Goal: Task Accomplishment & Management: Manage account settings

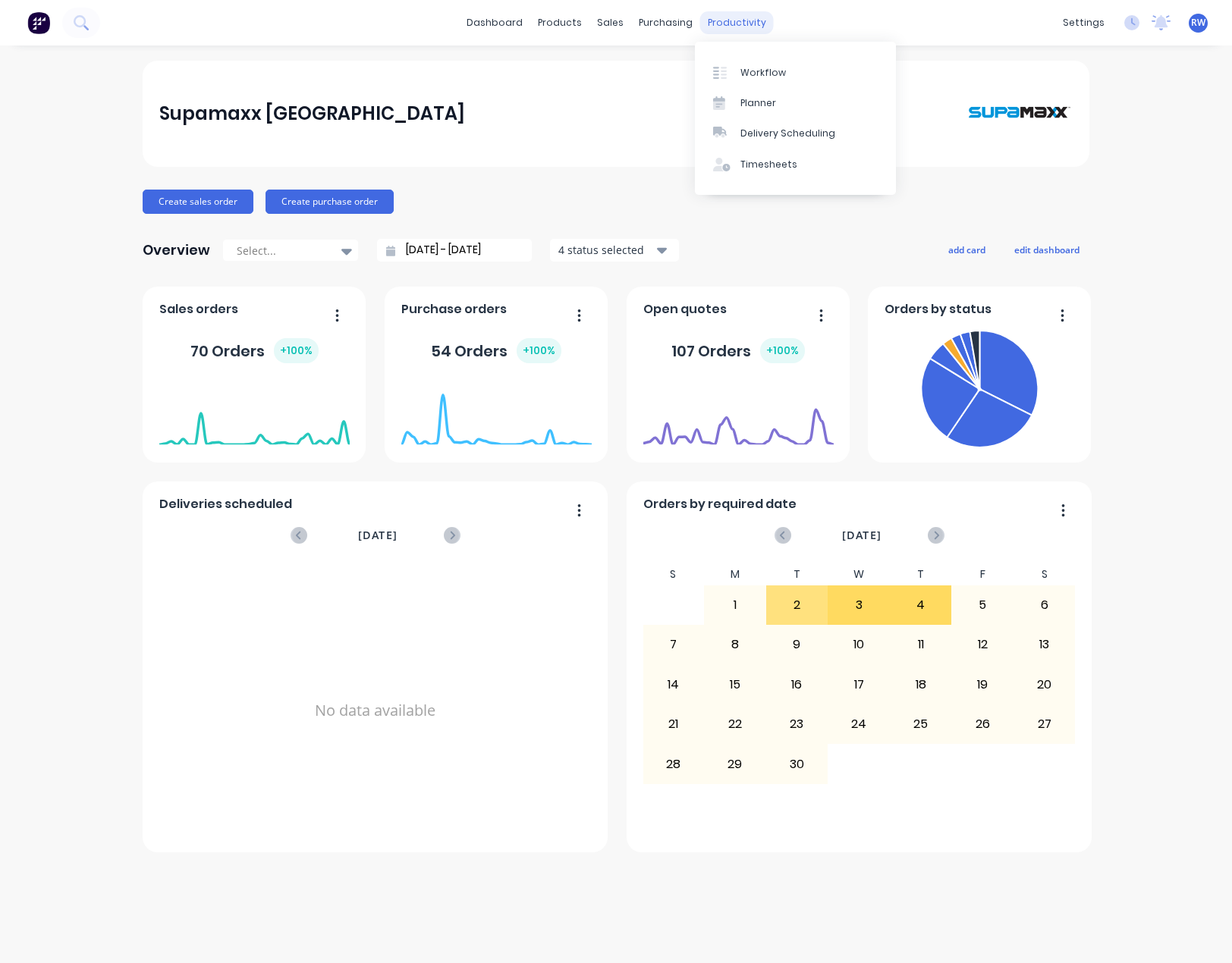
click at [713, 30] on div "productivity" at bounding box center [737, 22] width 73 height 22
click at [740, 73] on link "Workflow" at bounding box center [796, 71] width 201 height 30
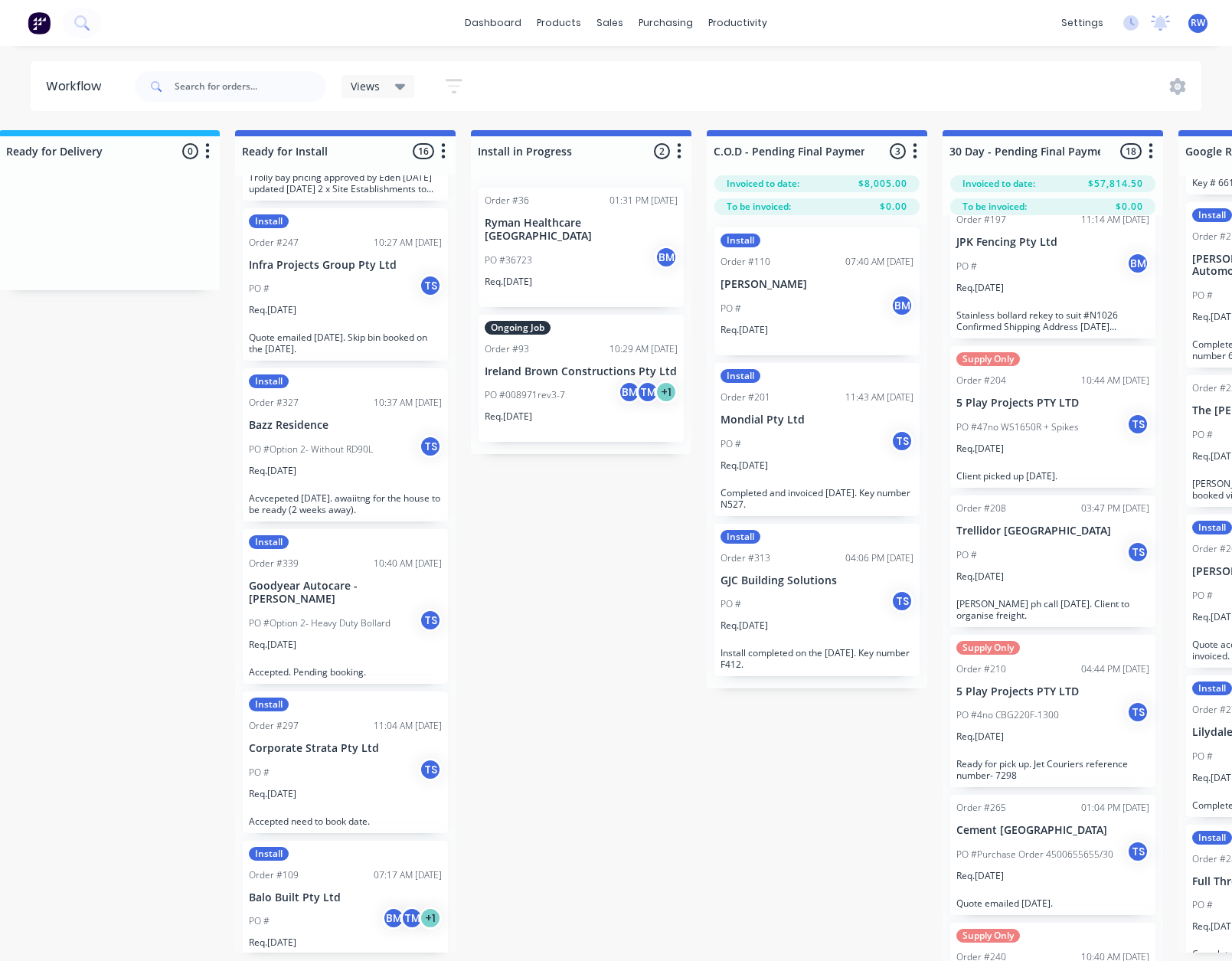
scroll to position [1532, 0]
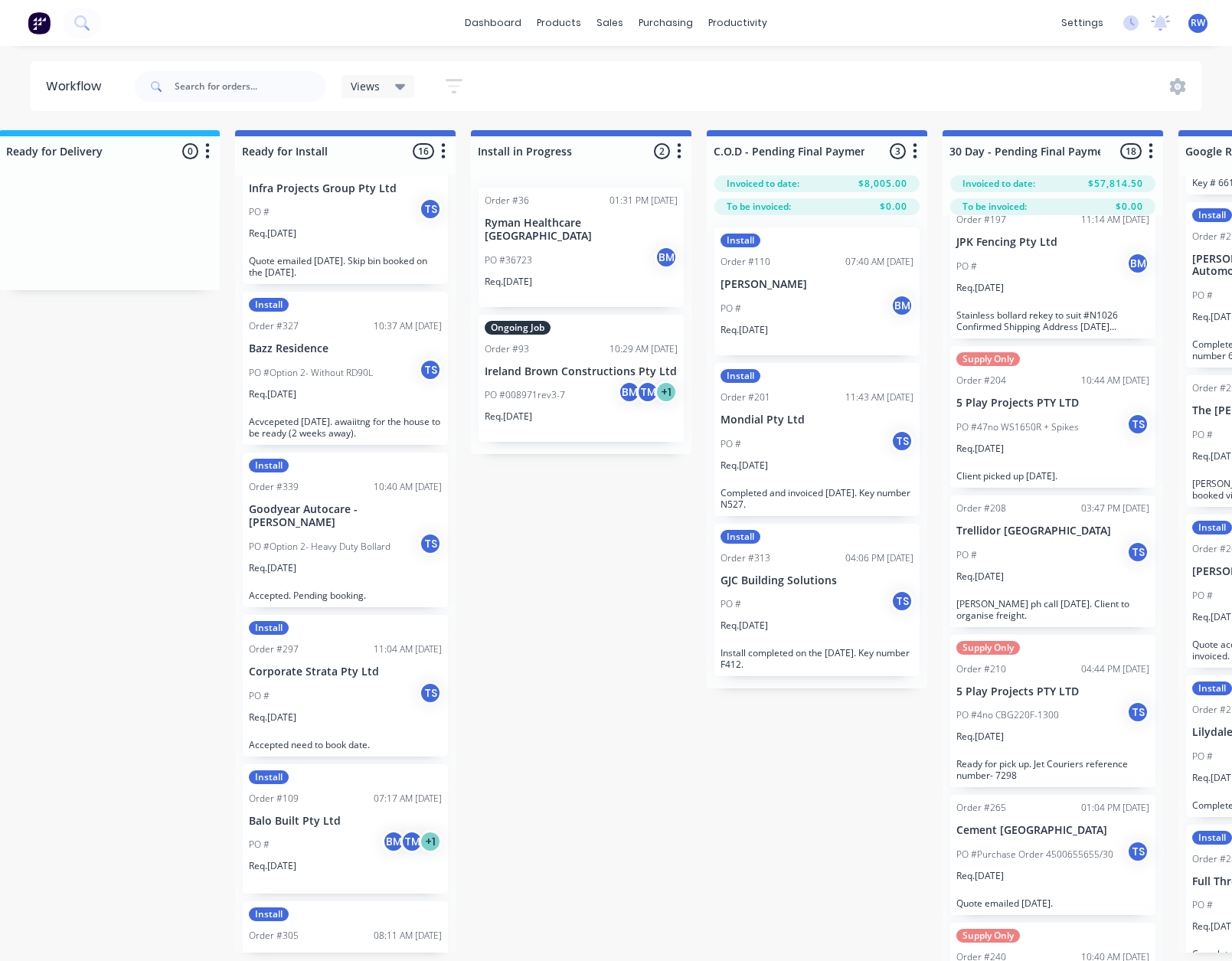
click at [347, 792] on div "Order #109 07:17 AM [DATE]" at bounding box center [345, 799] width 193 height 14
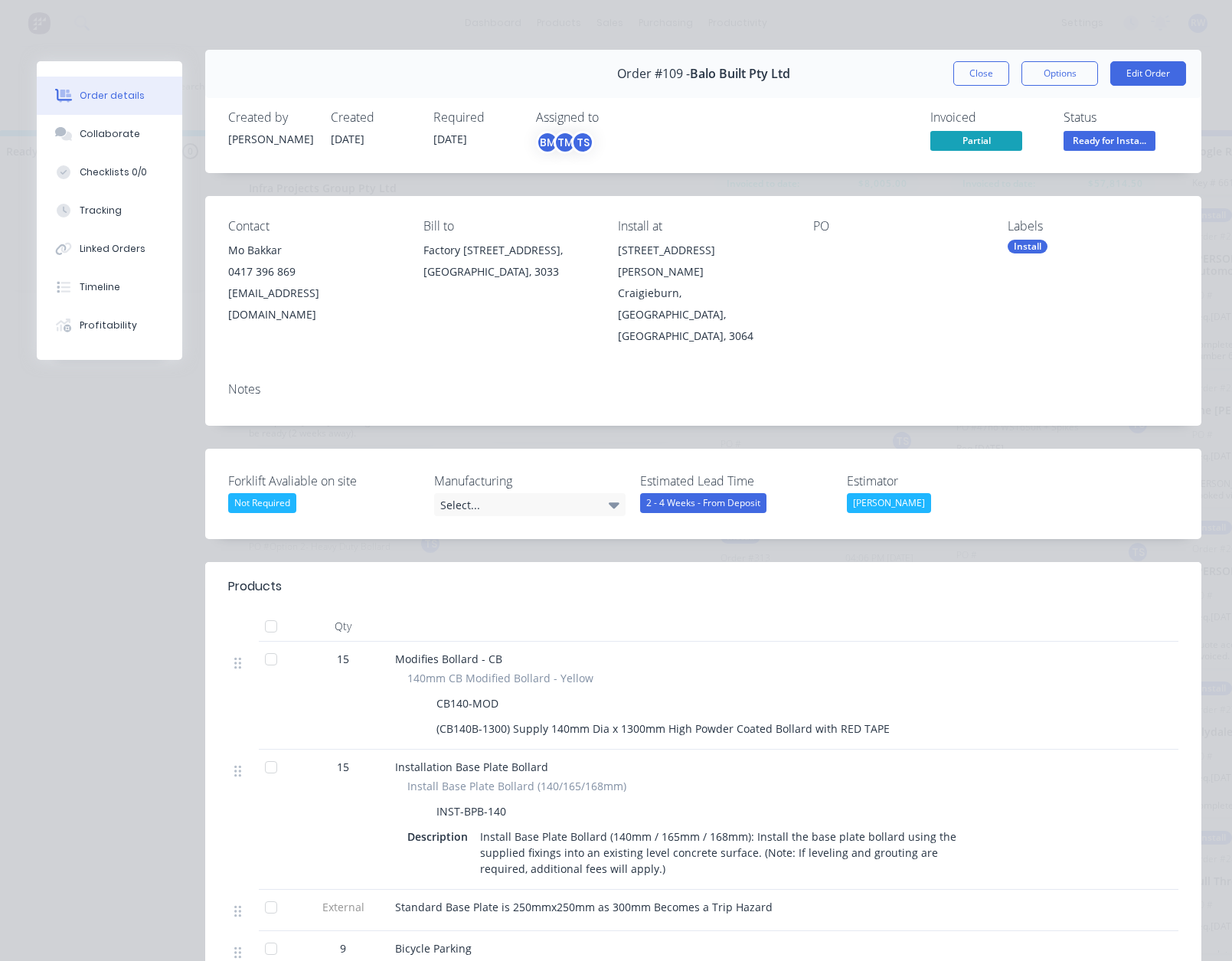
scroll to position [0, 0]
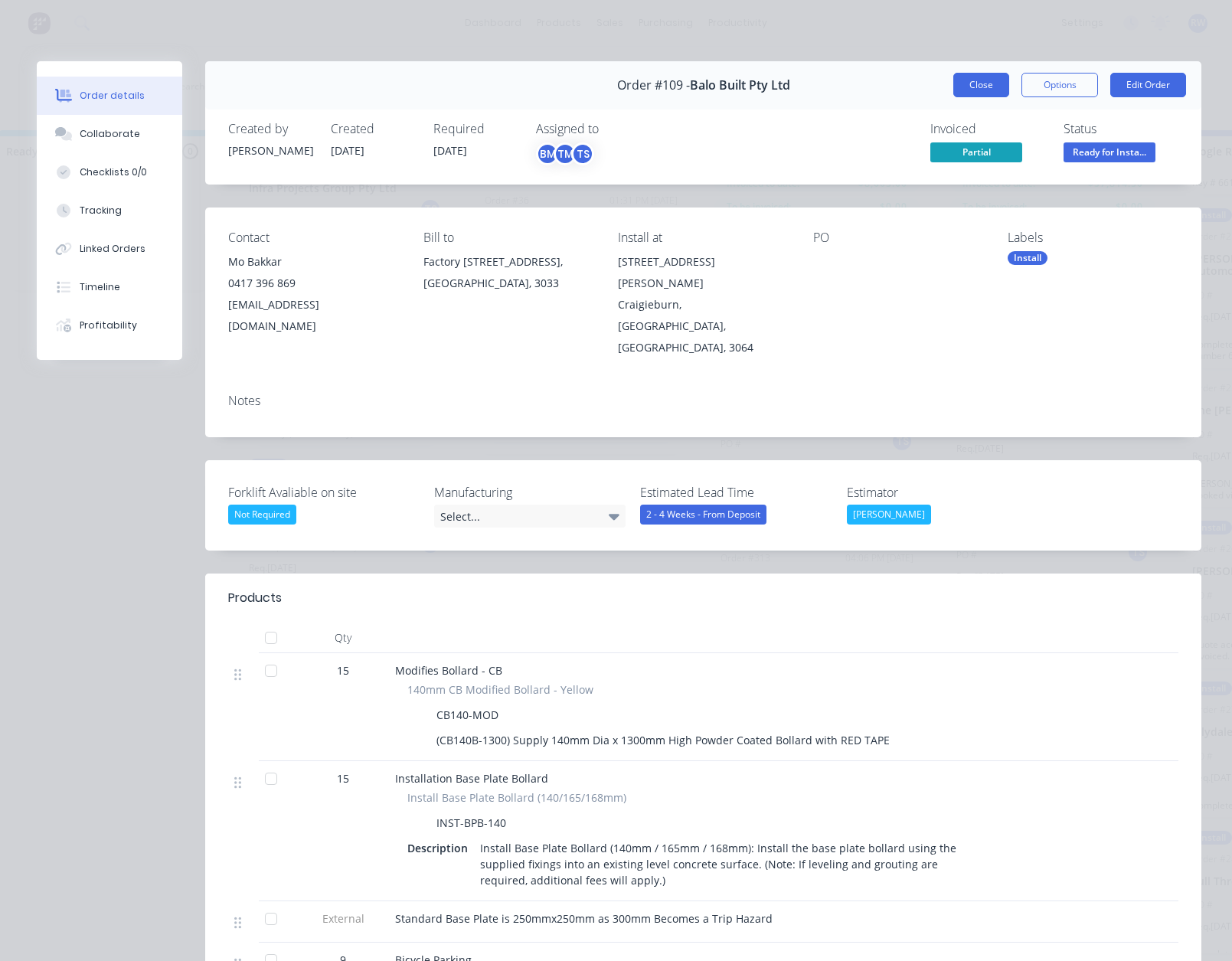
click at [973, 93] on button "Close" at bounding box center [981, 85] width 56 height 24
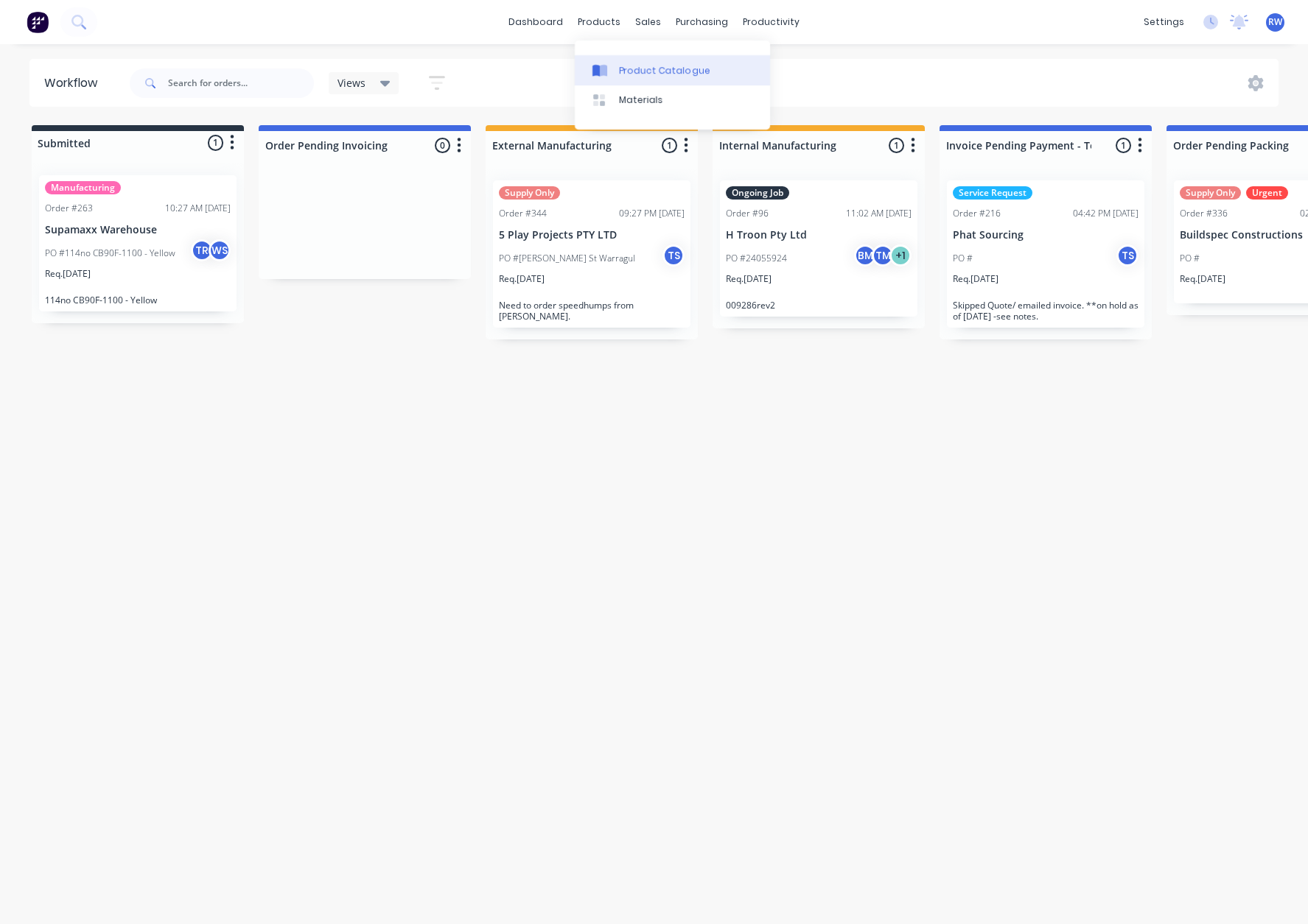
click at [623, 69] on div "Product Catalogue" at bounding box center [664, 71] width 91 height 13
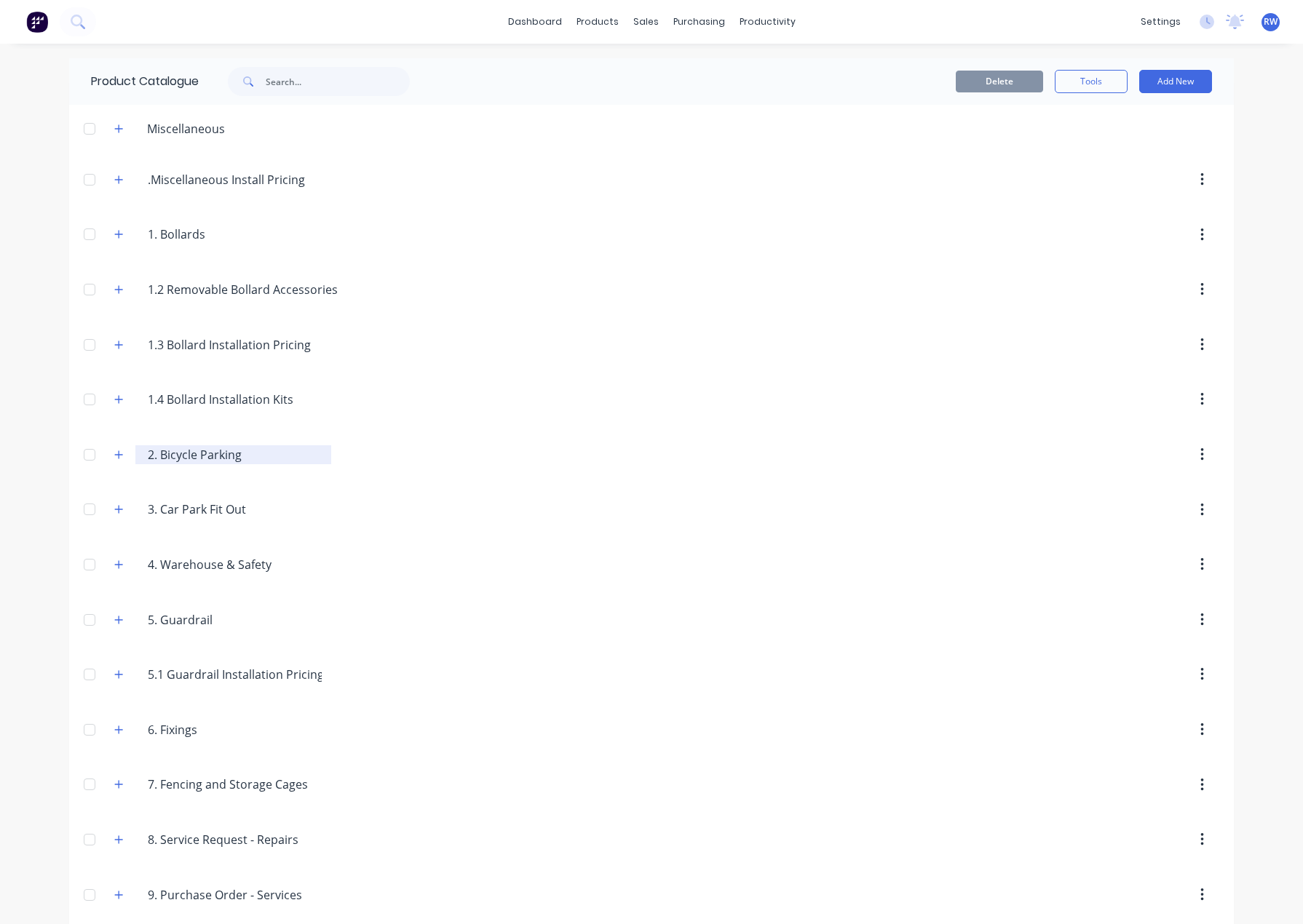
click at [202, 457] on input "2. Bicycle Parking" at bounding box center [234, 454] width 173 height 17
click at [114, 447] on button "button" at bounding box center [119, 454] width 18 height 18
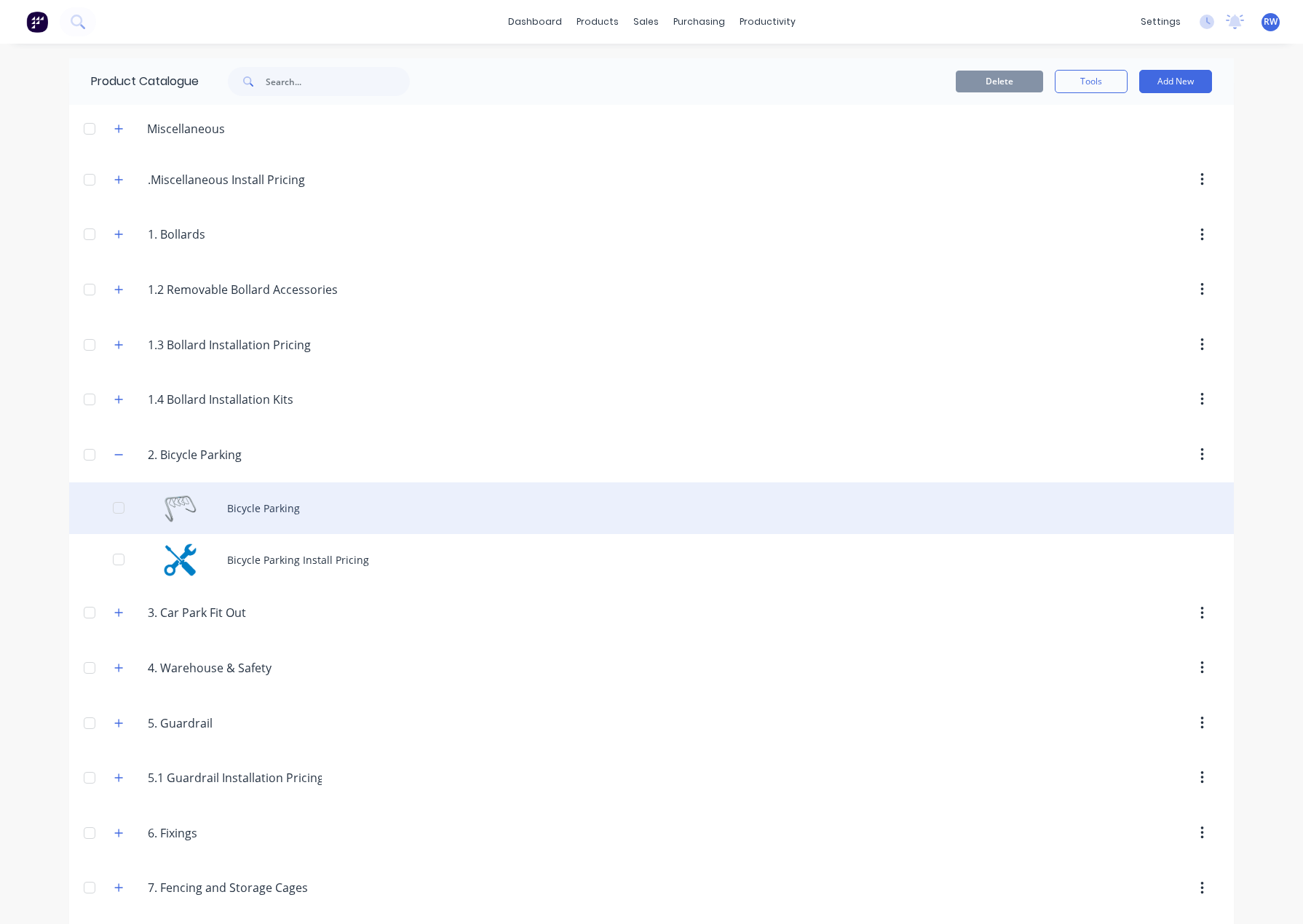
click at [206, 500] on div "Bicycle Parking" at bounding box center [652, 508] width 1164 height 52
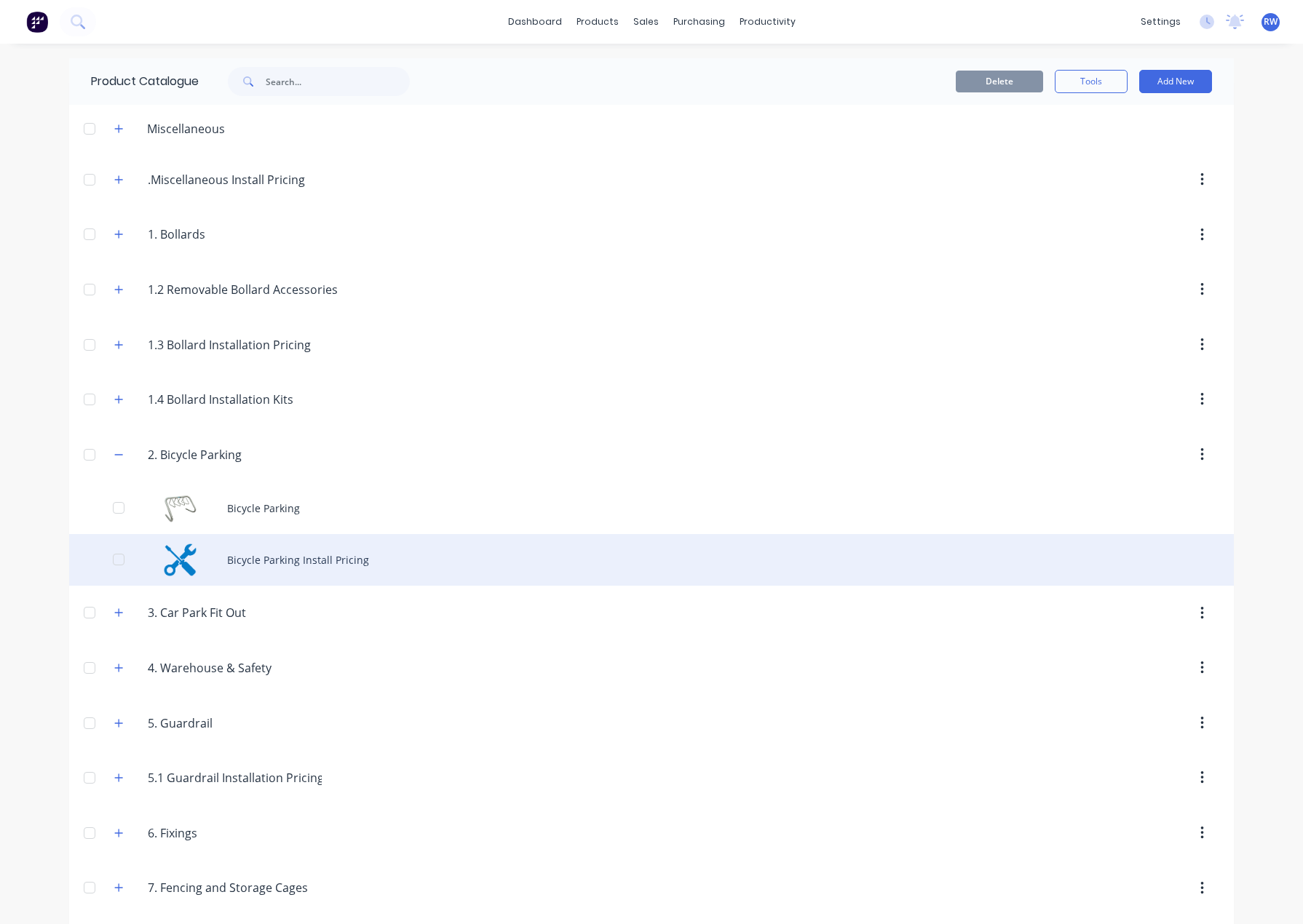
click at [176, 557] on div "Bicycle Parking Install Pricing" at bounding box center [652, 560] width 1164 height 52
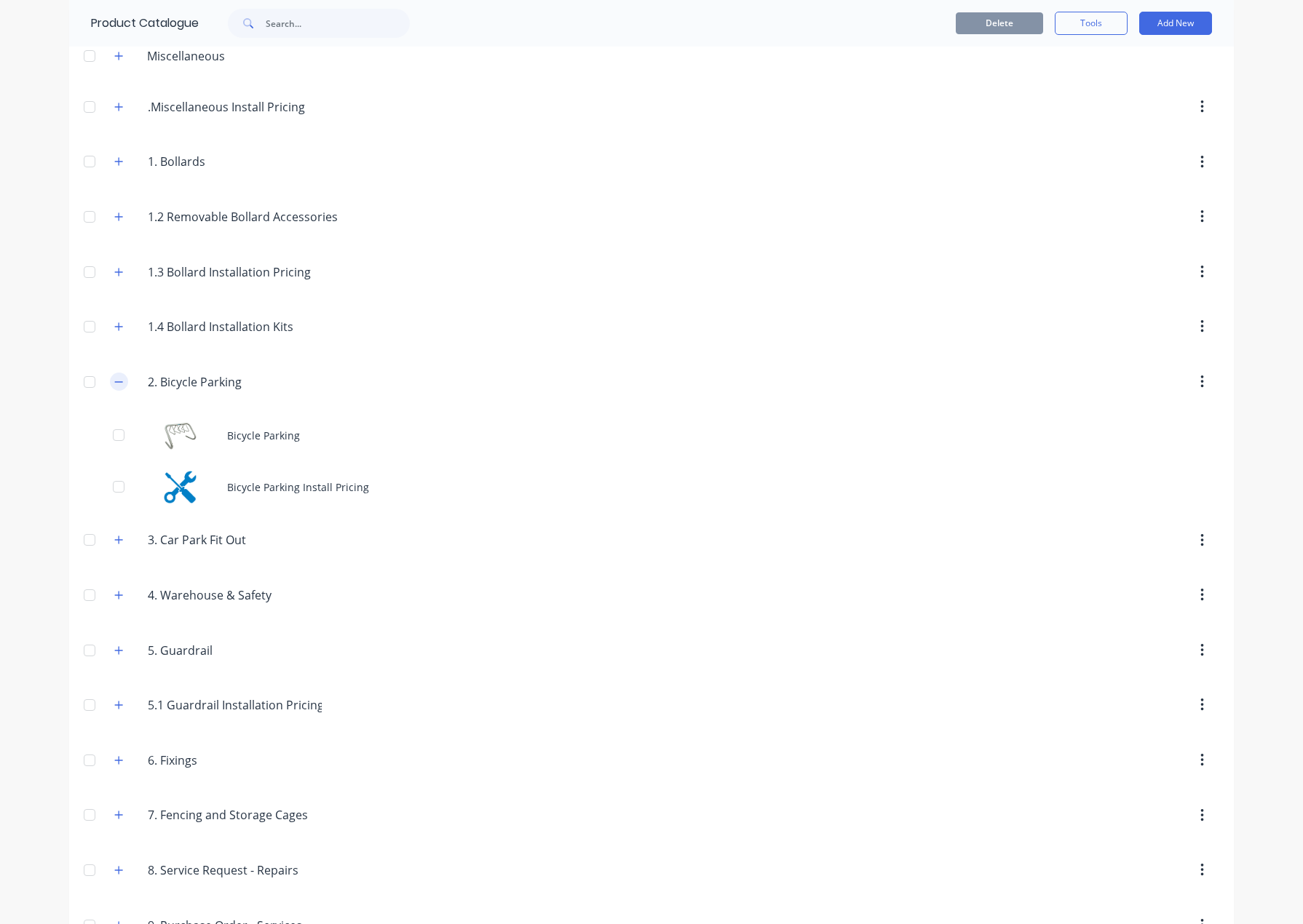
click at [115, 382] on icon "button" at bounding box center [119, 381] width 8 height 1
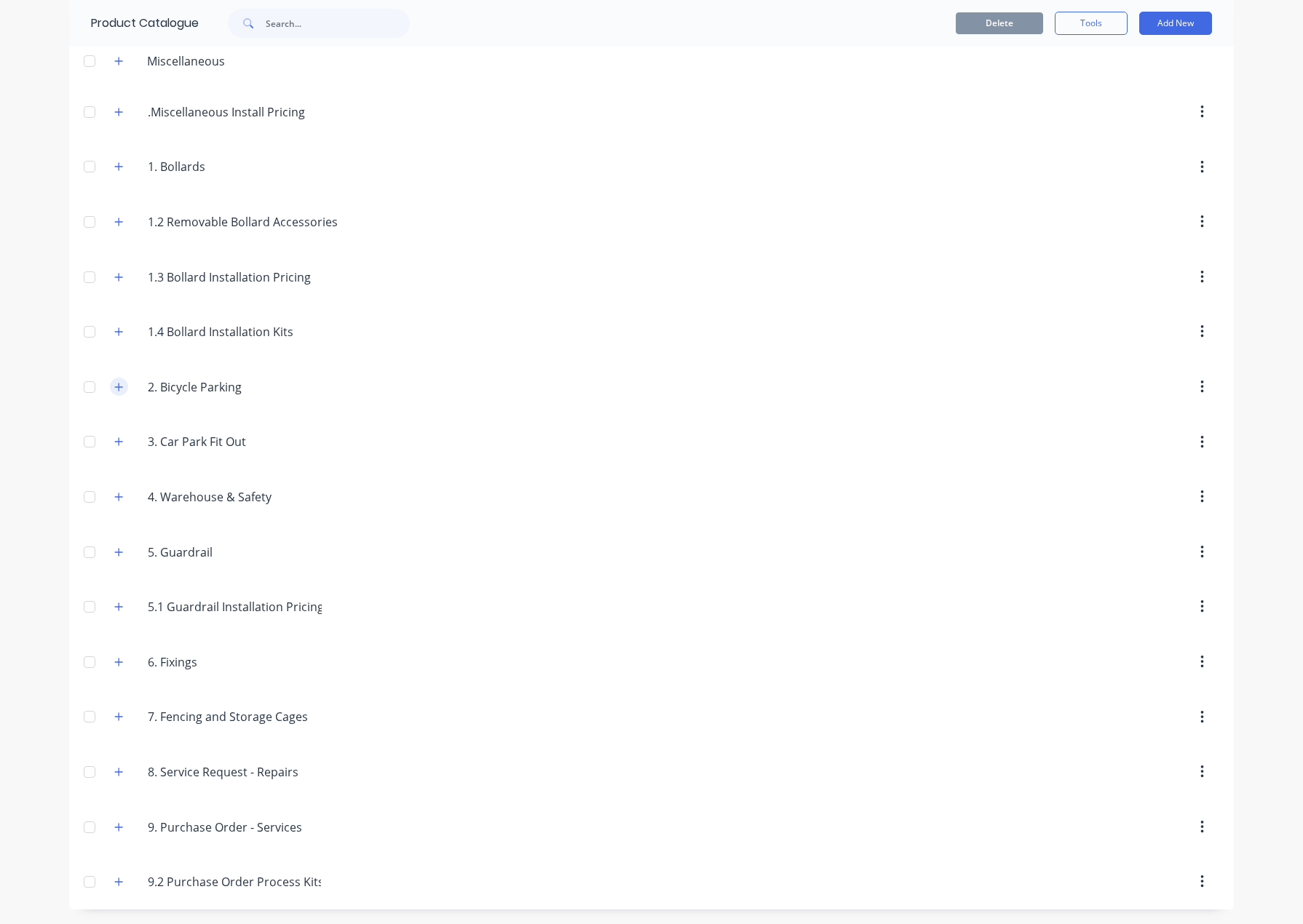
scroll to position [68, 0]
click at [114, 444] on icon "button" at bounding box center [118, 442] width 9 height 10
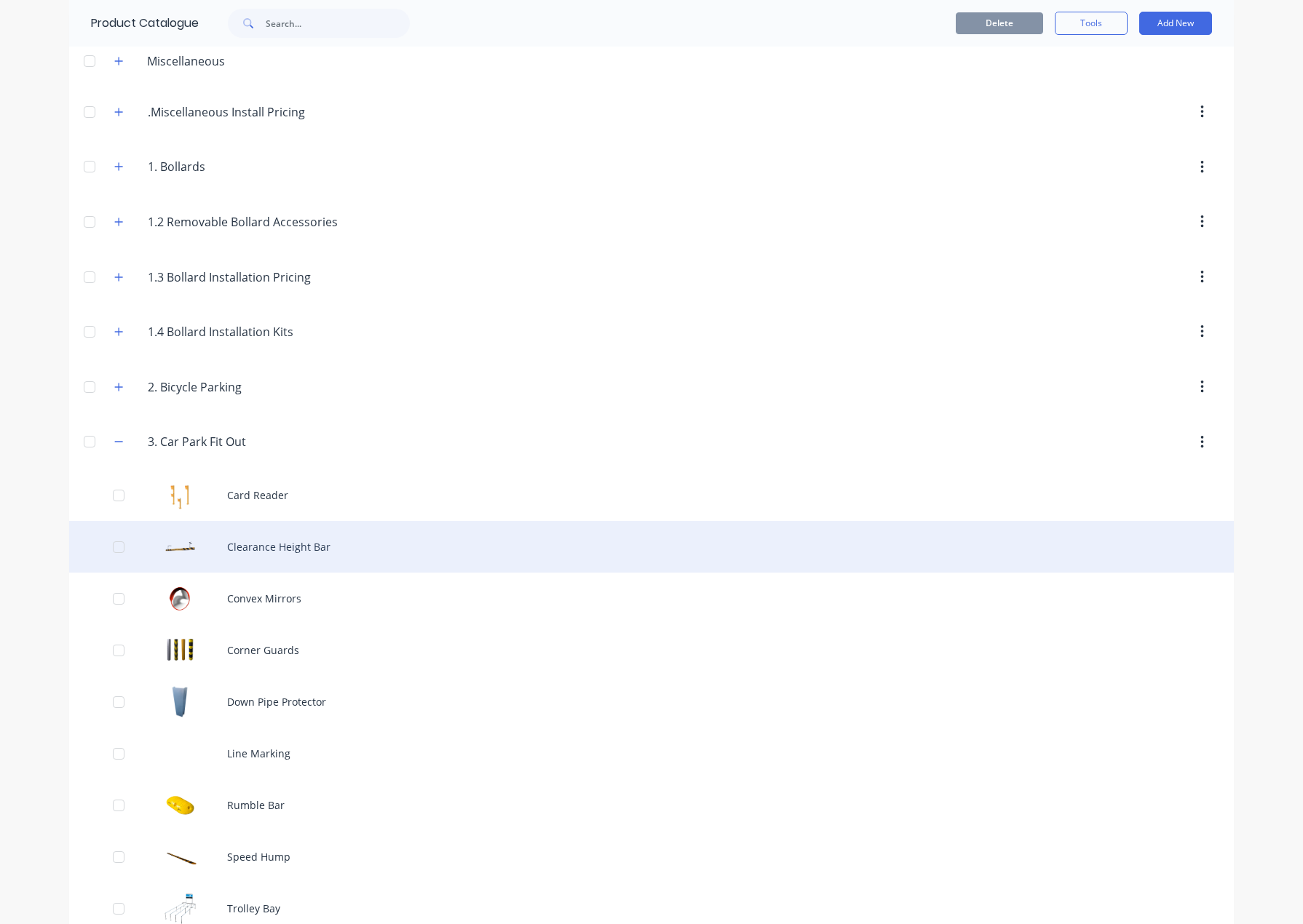
scroll to position [140, 0]
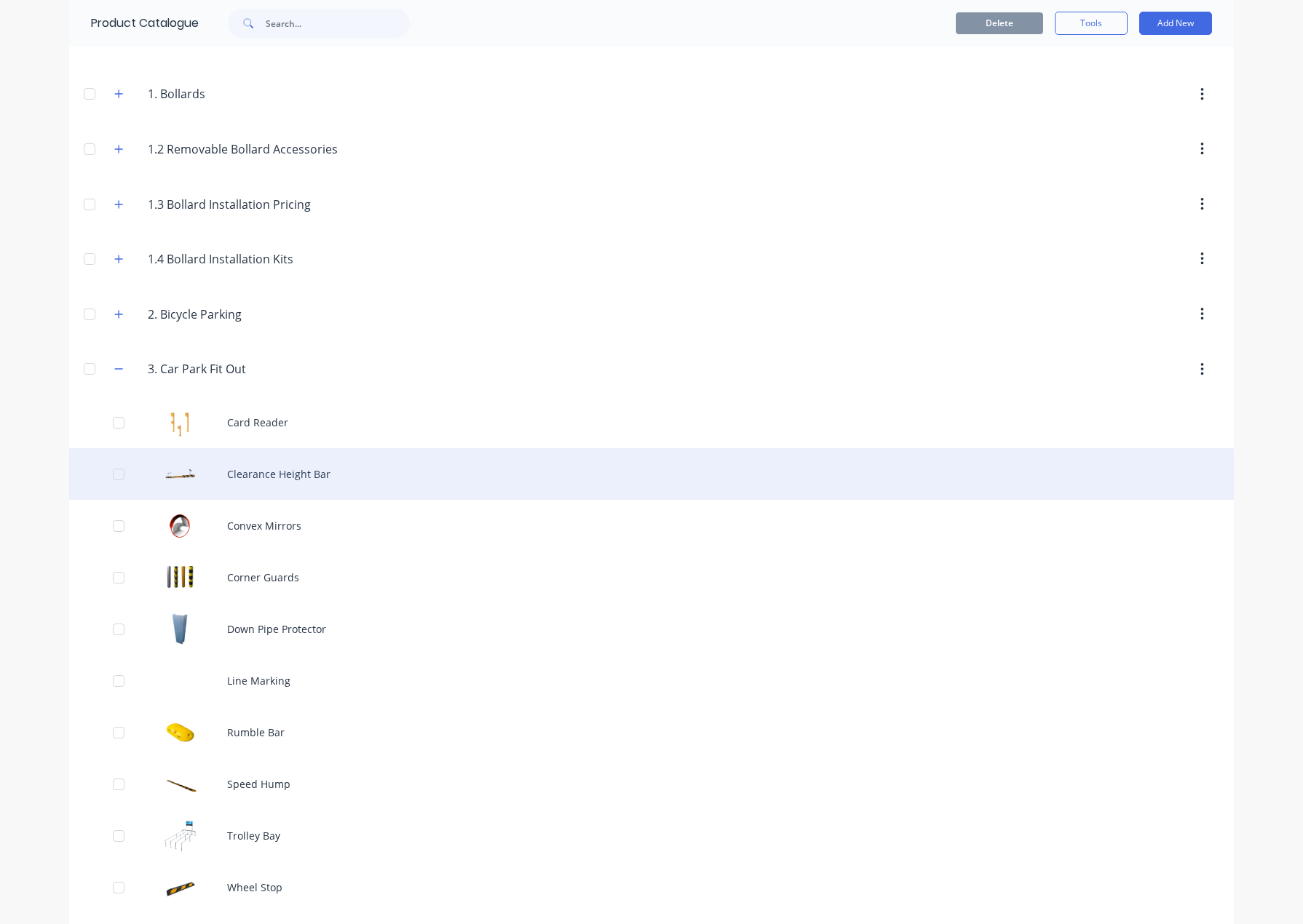
click at [267, 468] on div "Clearance Height Bar" at bounding box center [652, 474] width 1164 height 52
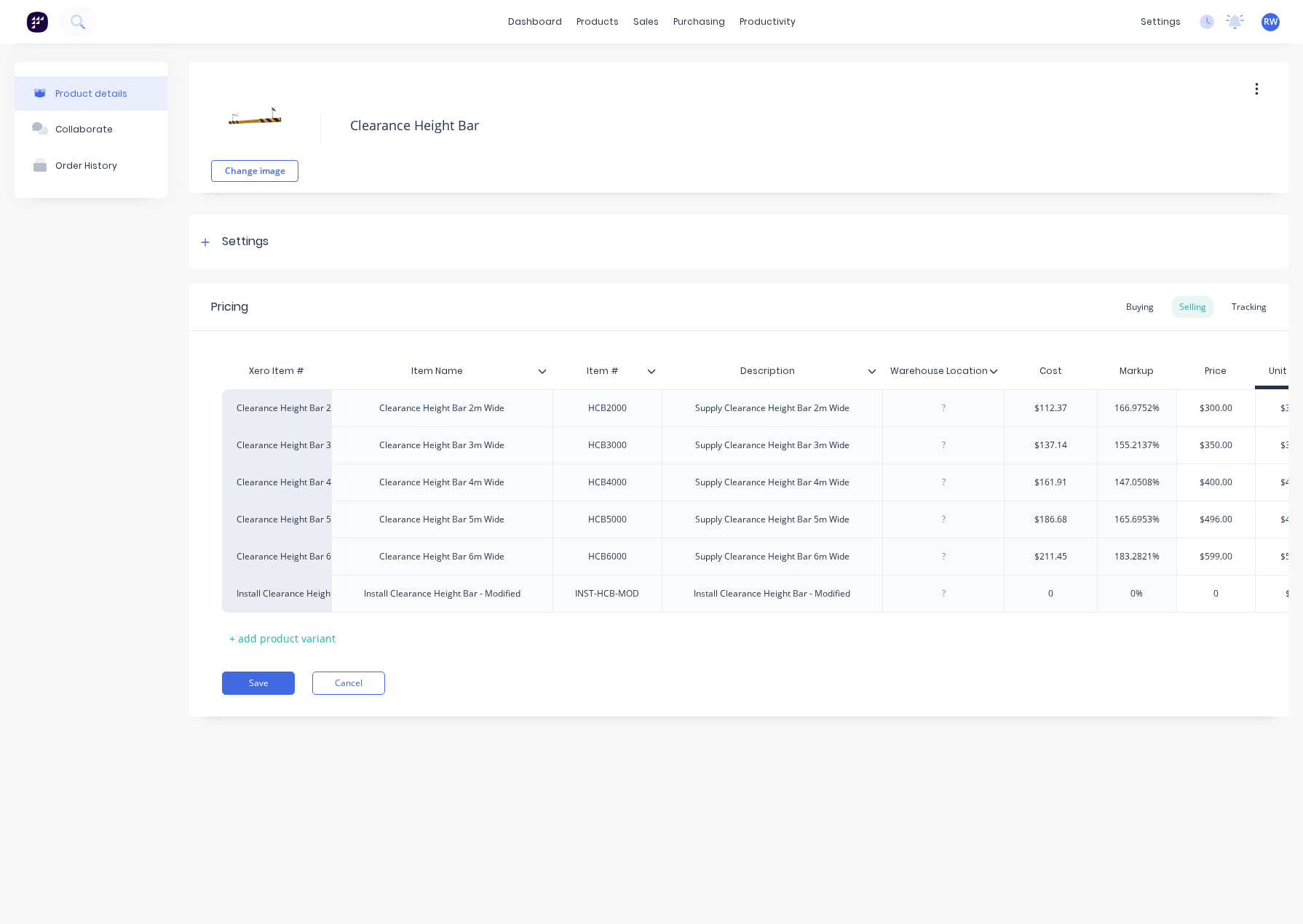
type textarea "x"
click at [774, 70] on div "Workflow" at bounding box center [792, 70] width 44 height 13
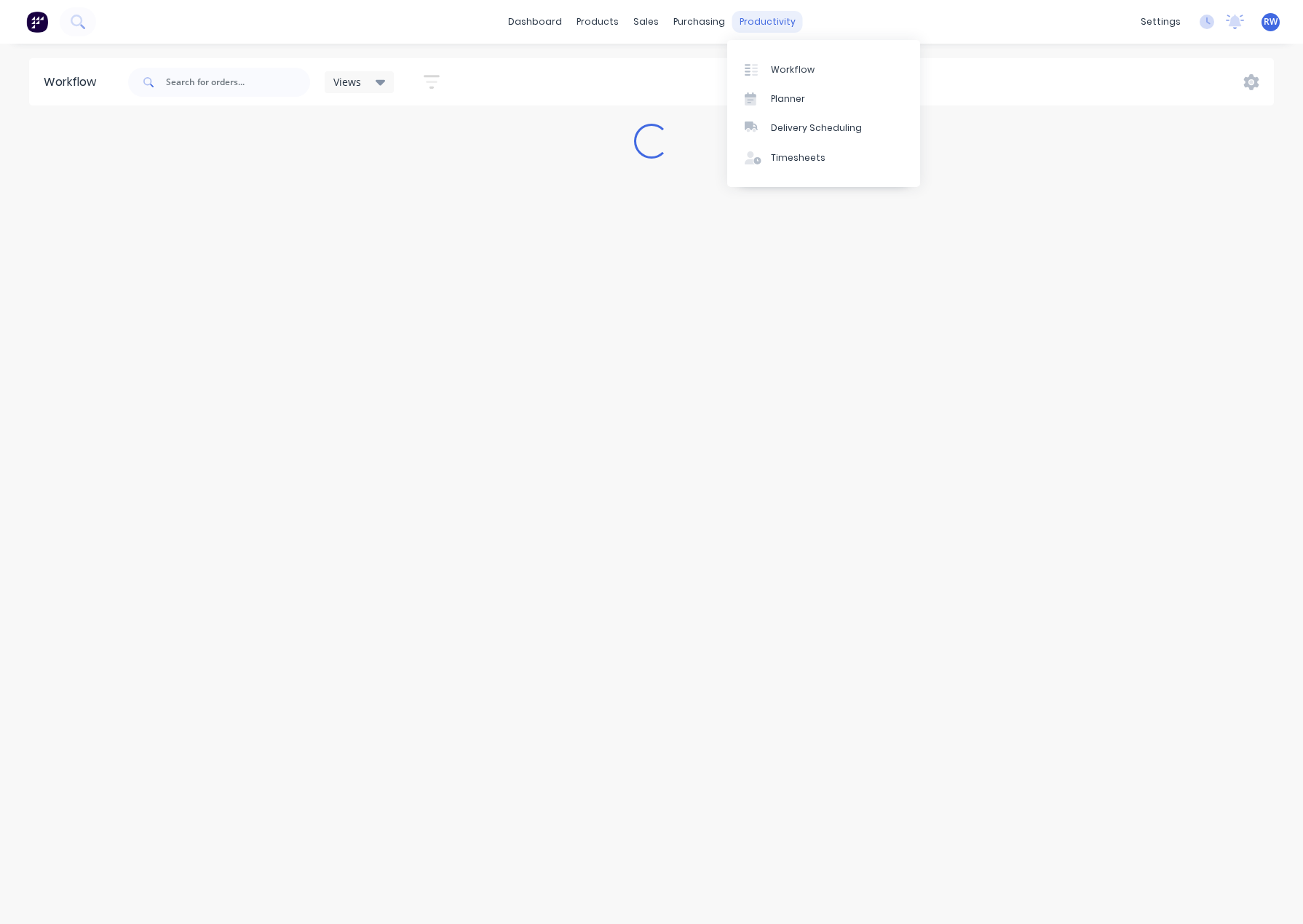
click at [770, 19] on div "productivity" at bounding box center [767, 21] width 70 height 21
click at [789, 94] on div "Planner" at bounding box center [787, 99] width 34 height 13
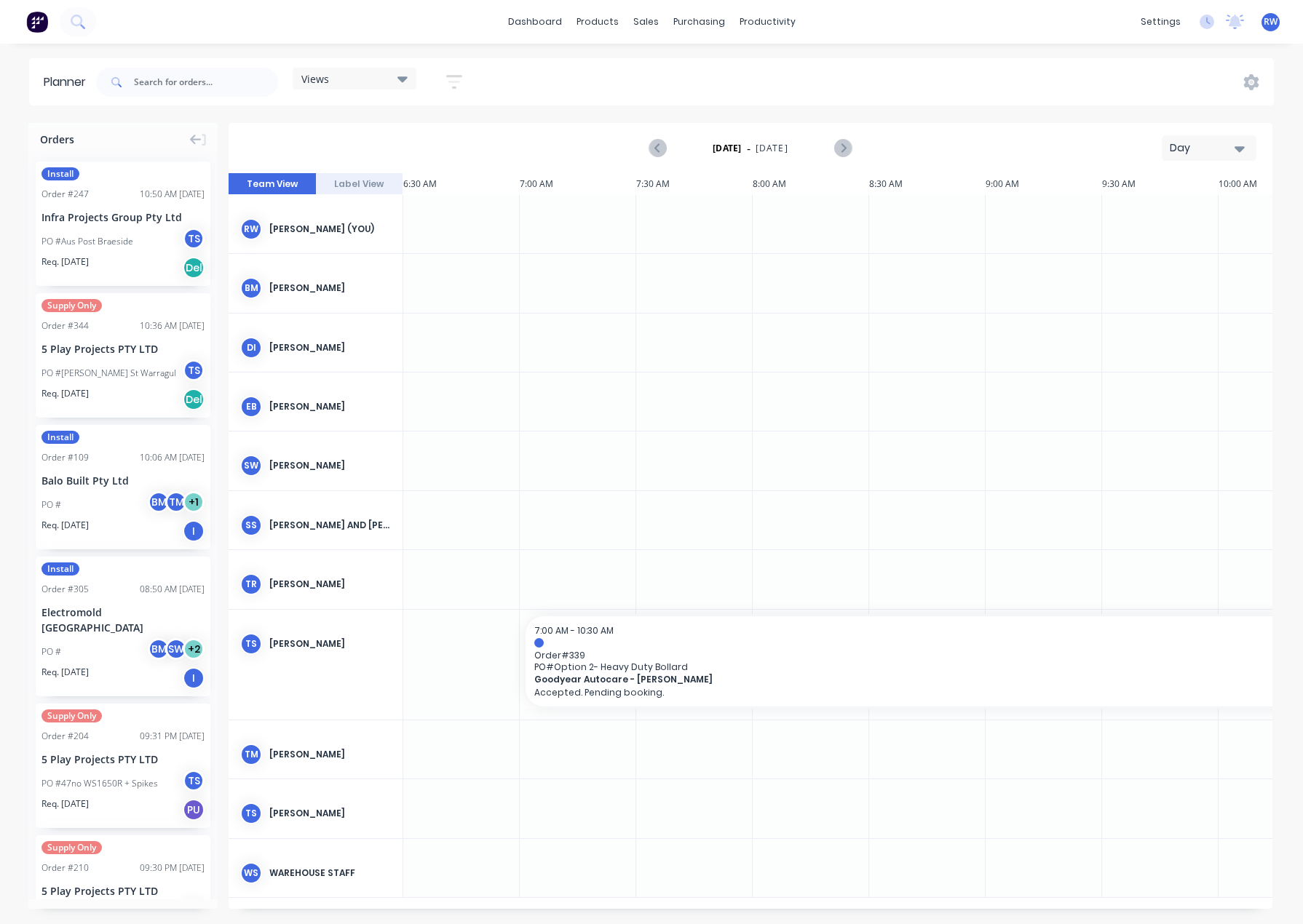
scroll to position [0, 816]
click at [93, 470] on div "Install Order # 109 10:06 AM [DATE] Balo Built Pty Ltd PO # BM TM + 1 Req. [DAT…" at bounding box center [123, 487] width 175 height 125
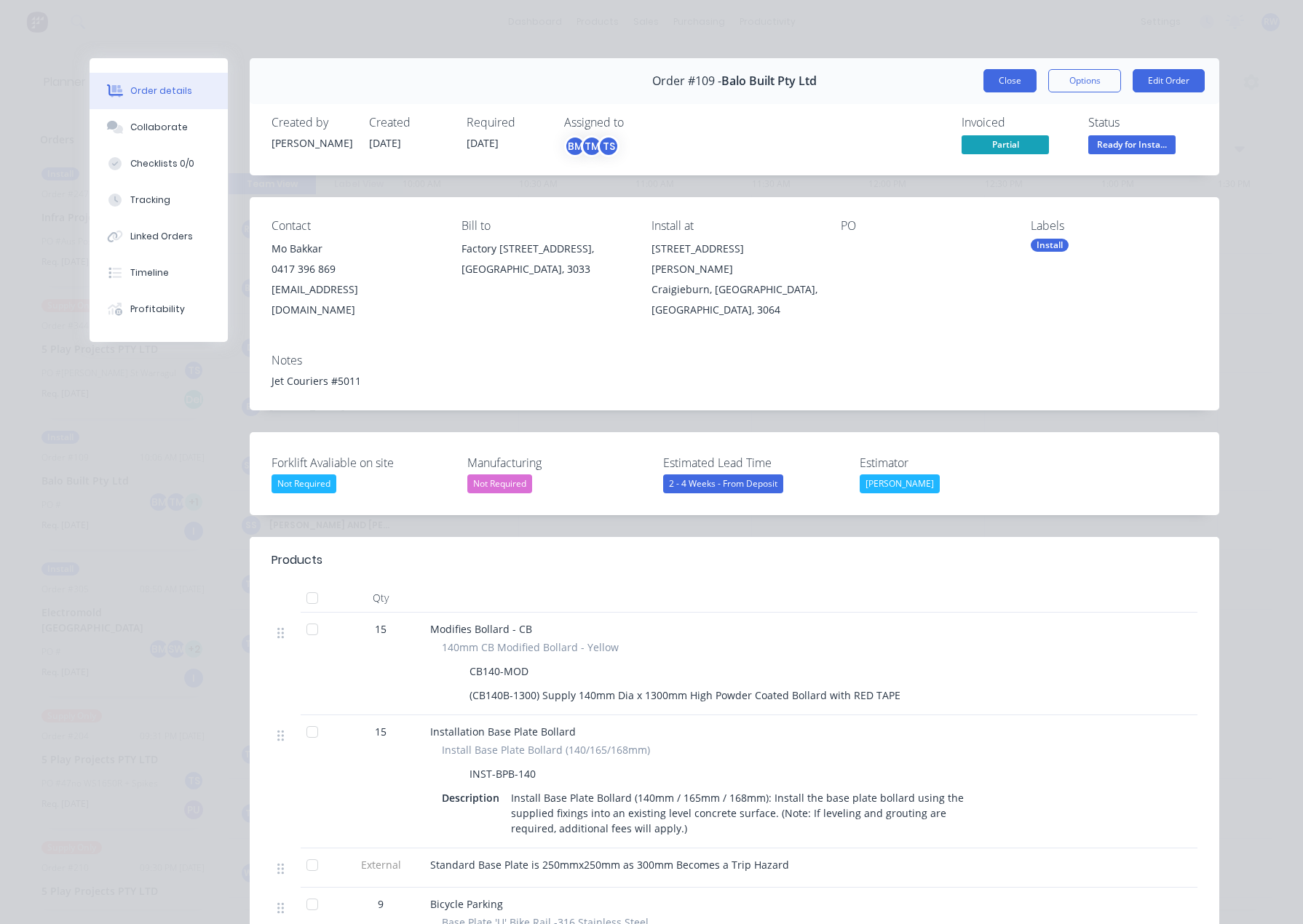
click at [1007, 90] on button "Close" at bounding box center [1010, 81] width 53 height 23
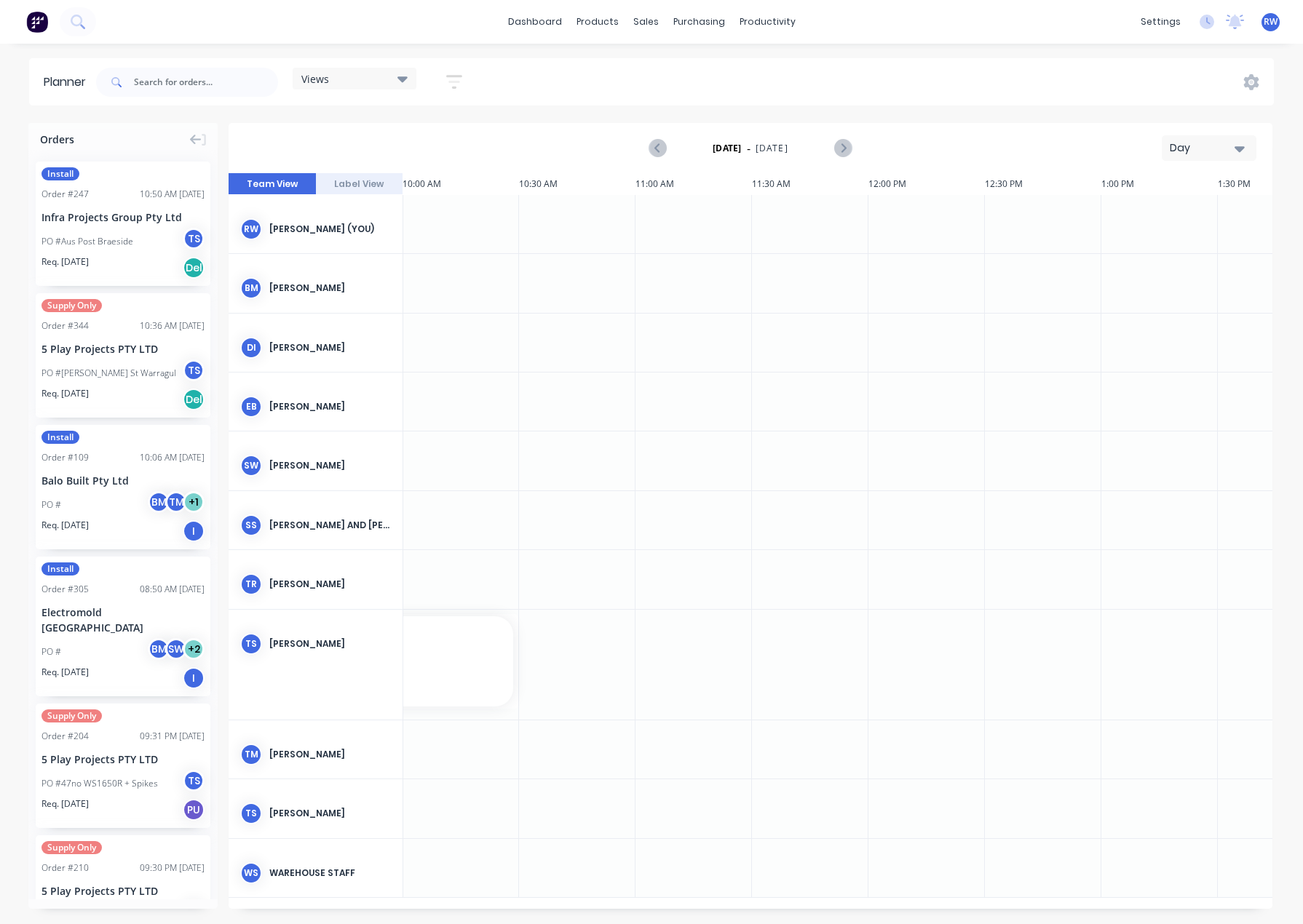
click at [1182, 157] on button "Day" at bounding box center [1209, 148] width 95 height 26
click at [1161, 245] on div "Month" at bounding box center [1182, 244] width 145 height 29
